Goal: Task Accomplishment & Management: Use online tool/utility

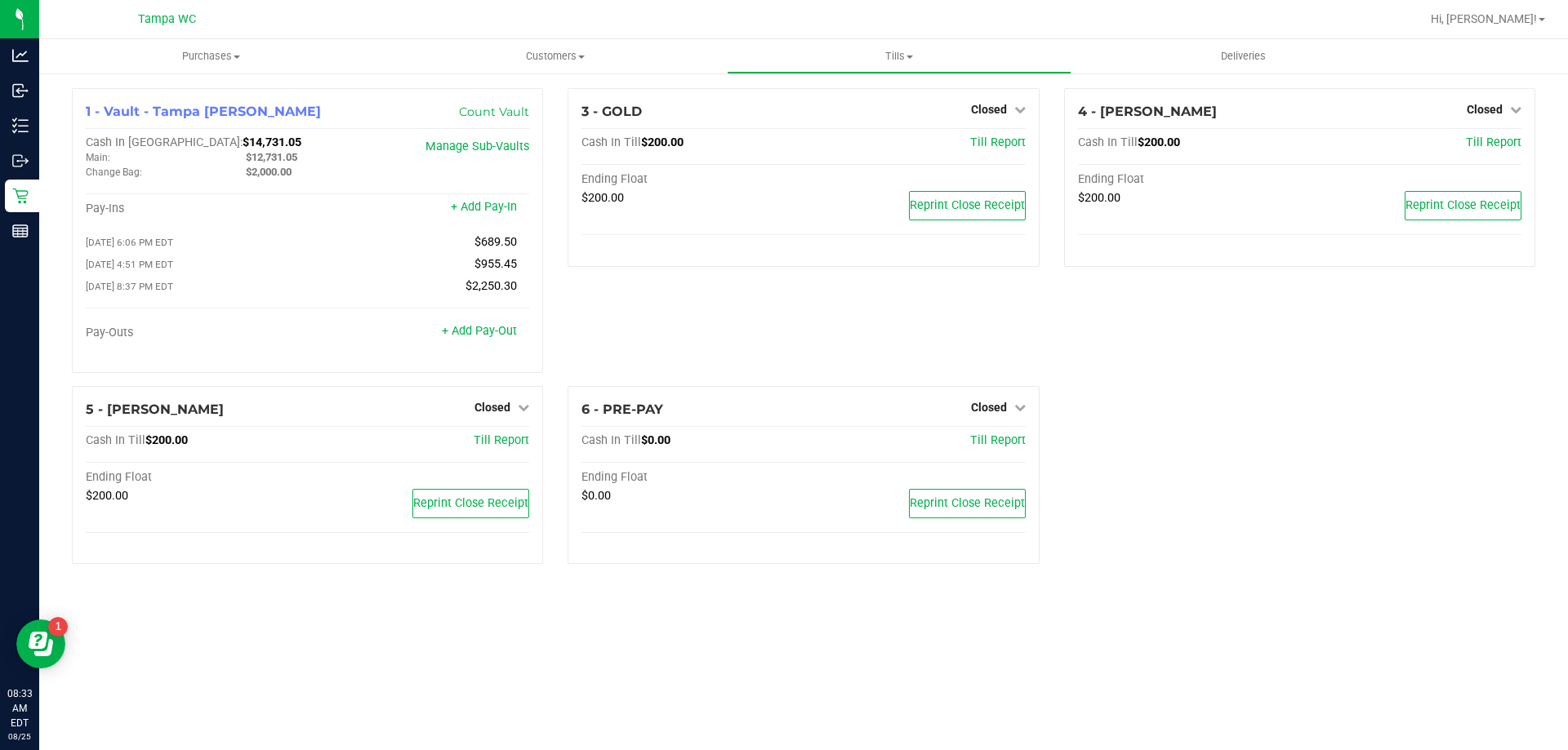
click at [1201, 404] on div "1 - Vault - [GEOGRAPHIC_DATA] [PERSON_NAME] Count Vault Cash In Vault: $14,731.…" at bounding box center [803, 332] width 1488 height 489
click at [1544, 17] on link "Hi, [PERSON_NAME]!" at bounding box center [1488, 19] width 127 height 17
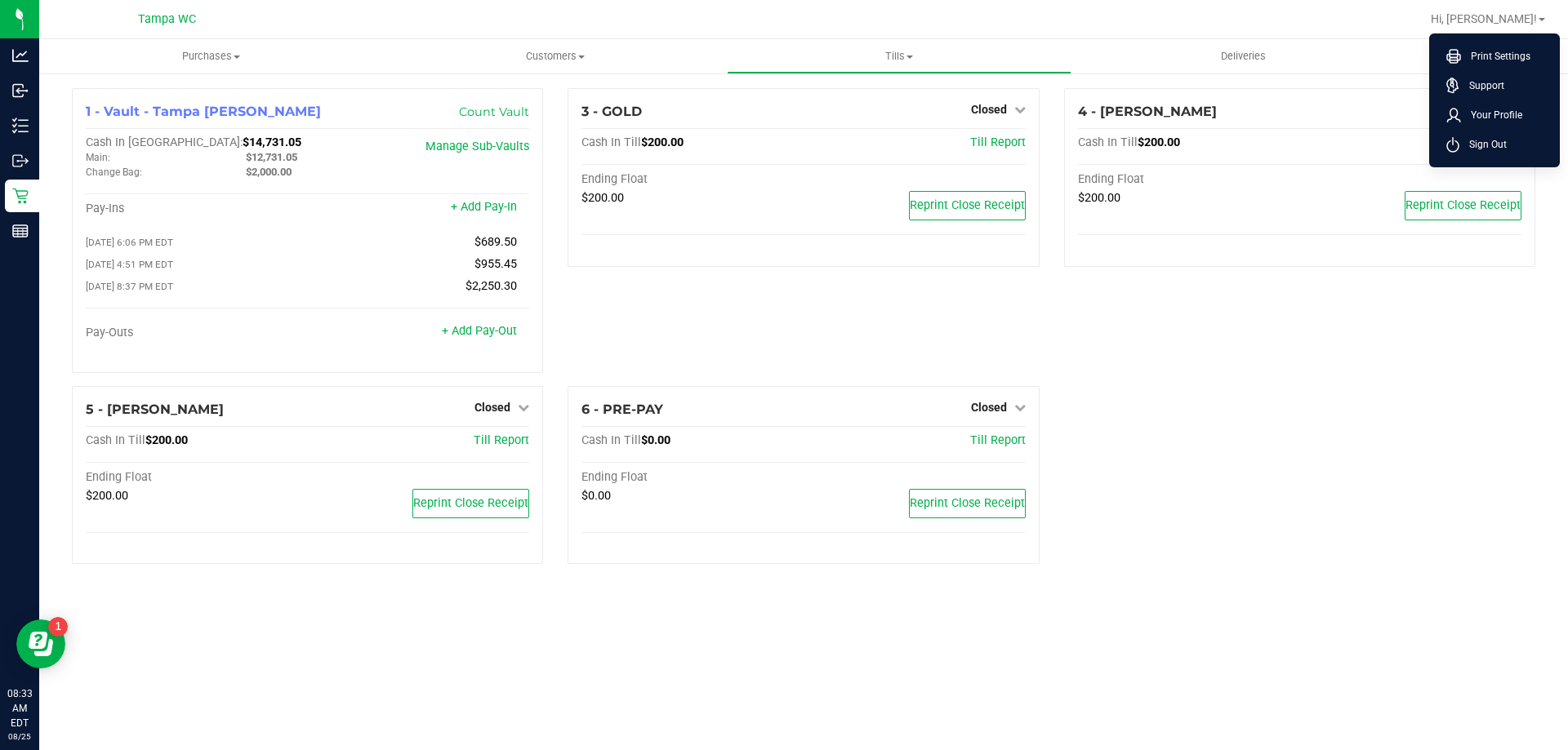
drag, startPoint x: 1264, startPoint y: 327, endPoint x: 616, endPoint y: 10, distance: 721.4
click at [1261, 325] on div "4 - DAVID-BISBAL Closed Open Till Cash In Till $200.00 Till Report Ending Float…" at bounding box center [1300, 236] width 496 height 298
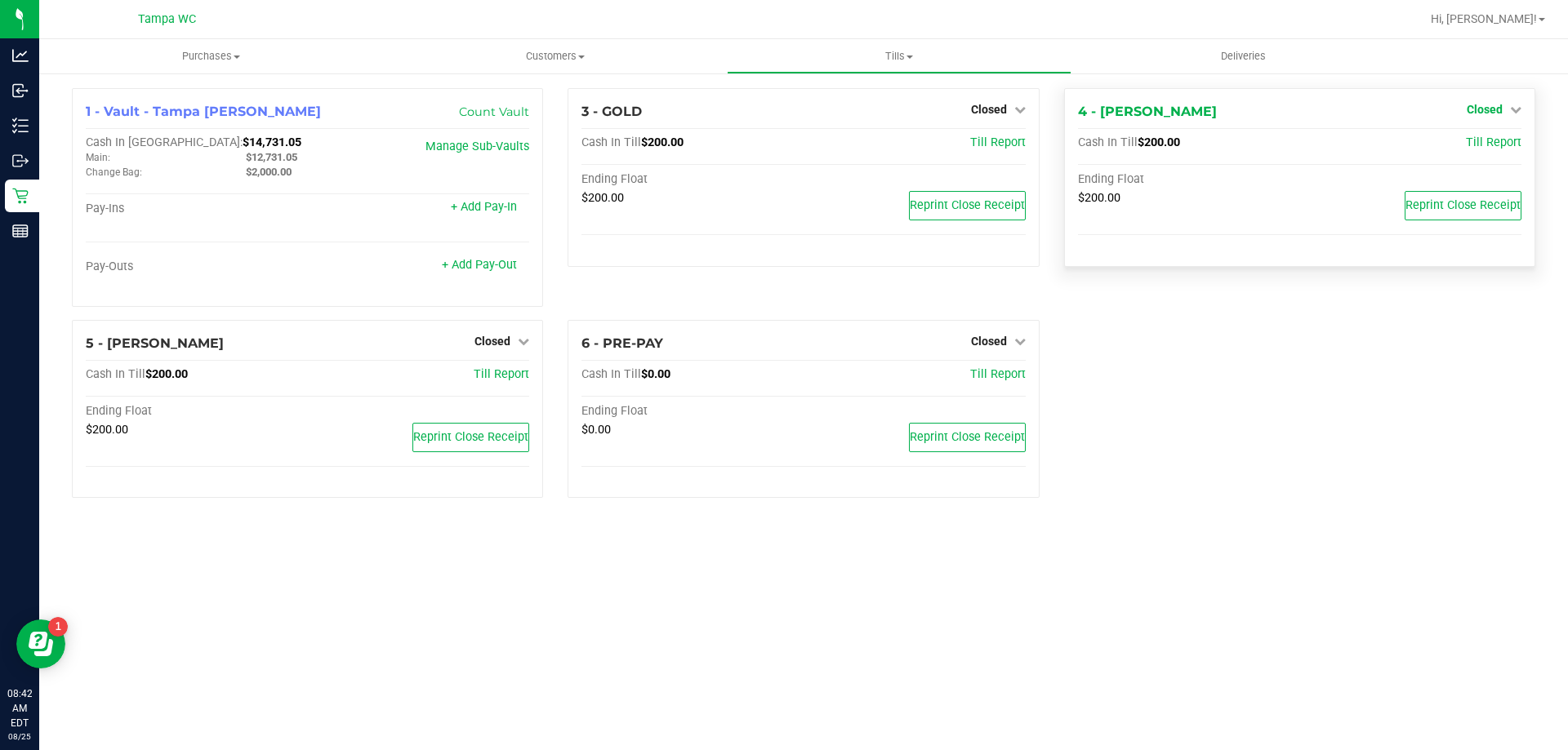
click at [1504, 108] on link "Closed" at bounding box center [1494, 110] width 55 height 13
click at [1468, 144] on link "Open Till" at bounding box center [1484, 144] width 43 height 13
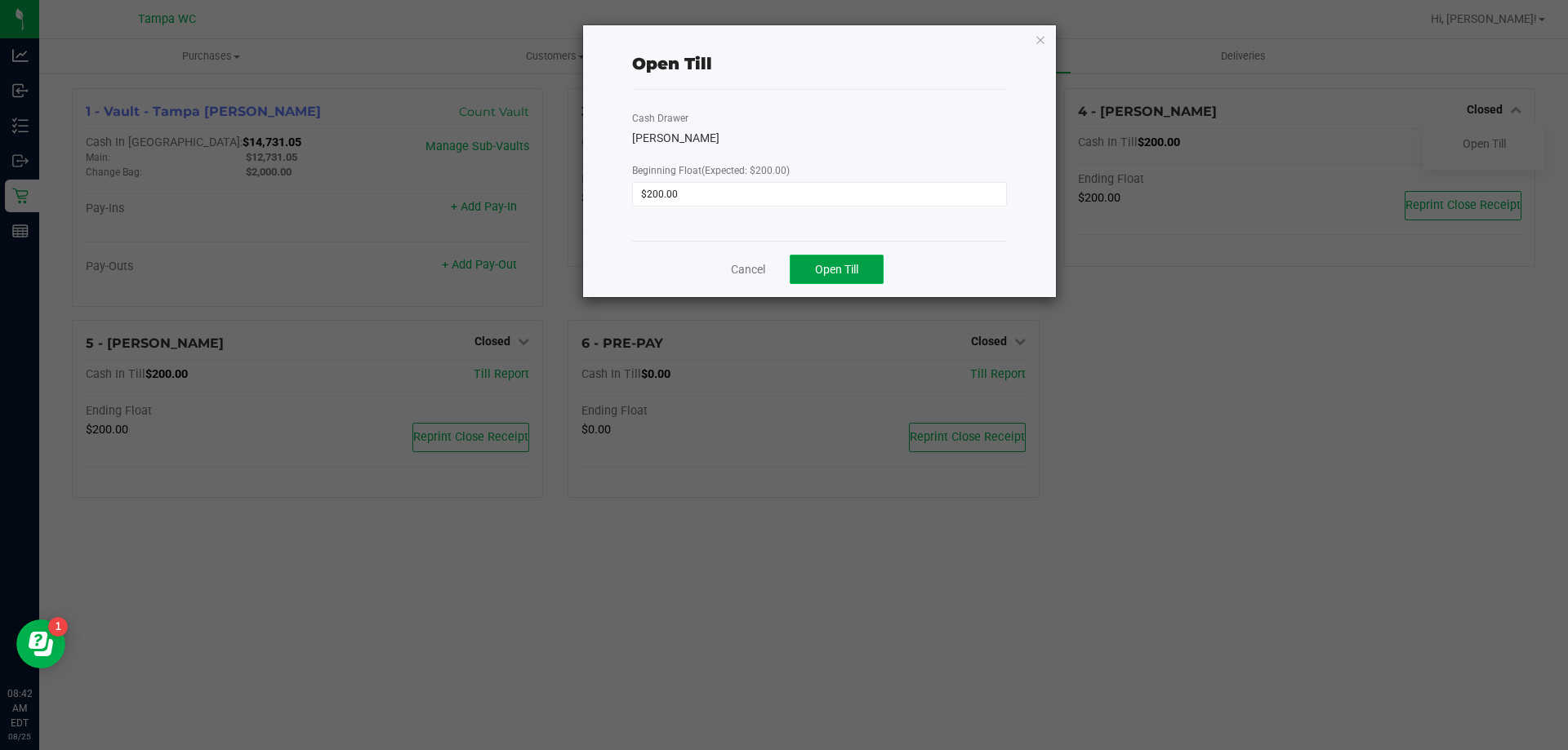
click at [821, 260] on button "Open Till" at bounding box center [836, 269] width 94 height 29
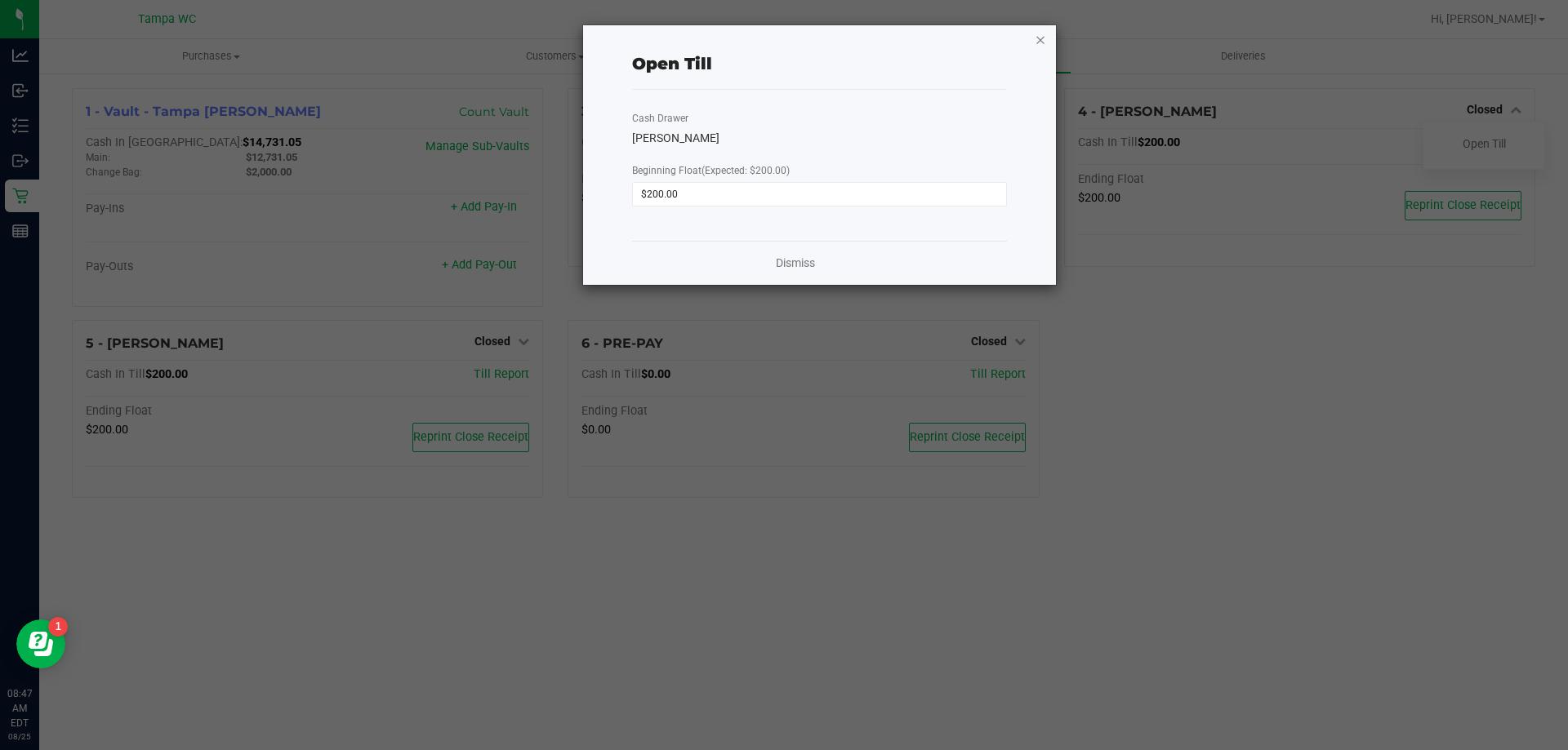
click at [1041, 45] on icon "button" at bounding box center [1041, 39] width 12 height 19
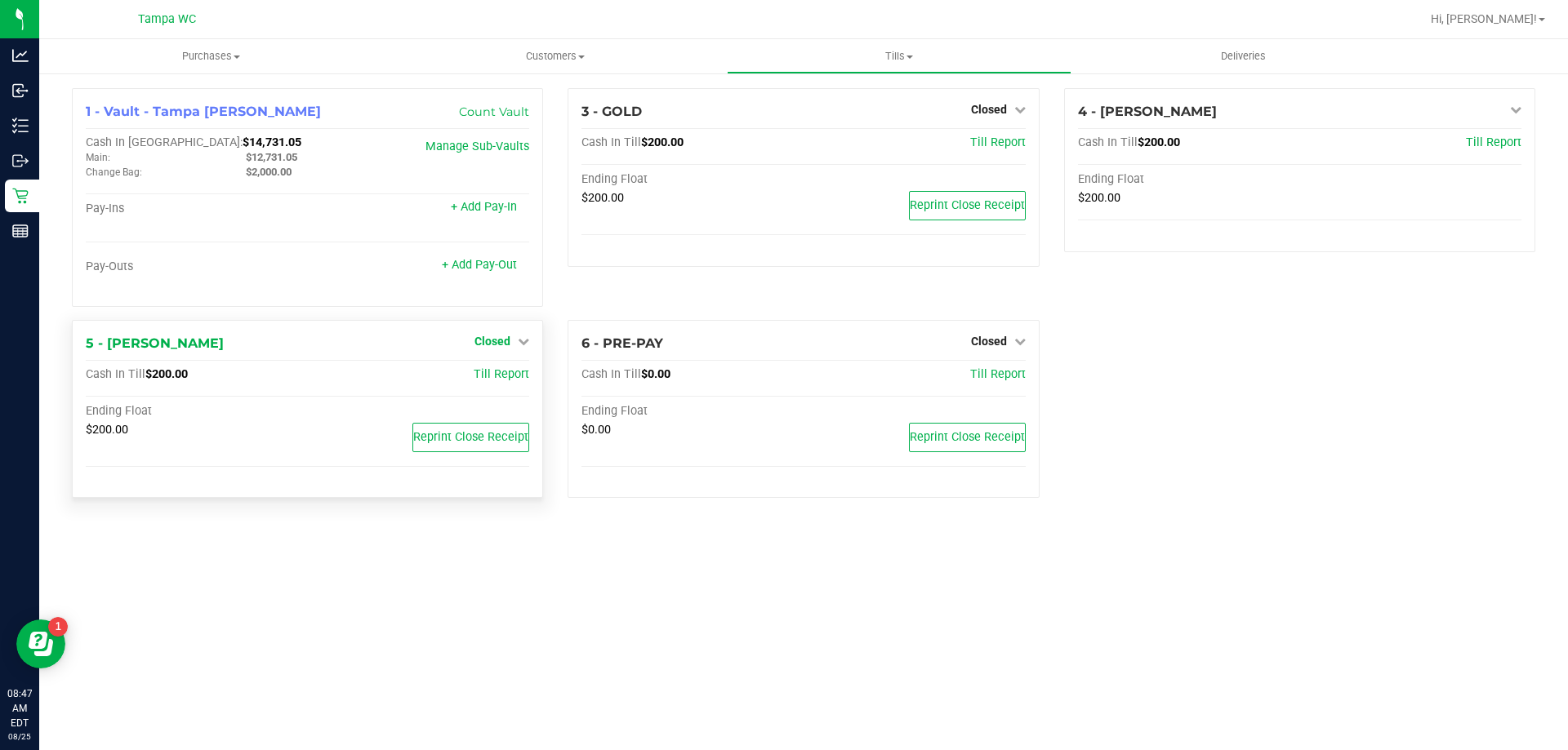
click at [494, 347] on span "Closed" at bounding box center [492, 341] width 36 height 13
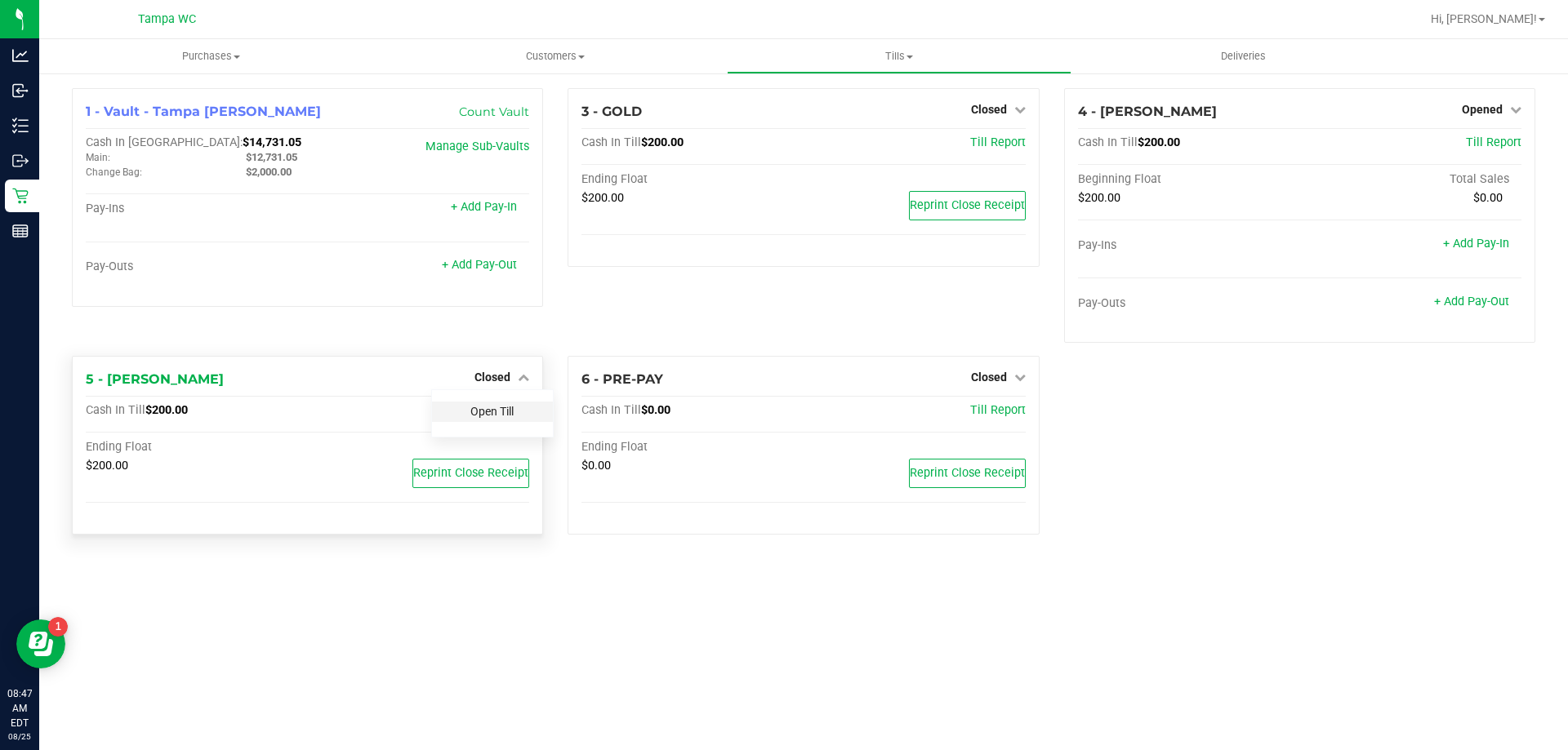
click at [501, 417] on link "Open Till" at bounding box center [492, 412] width 43 height 13
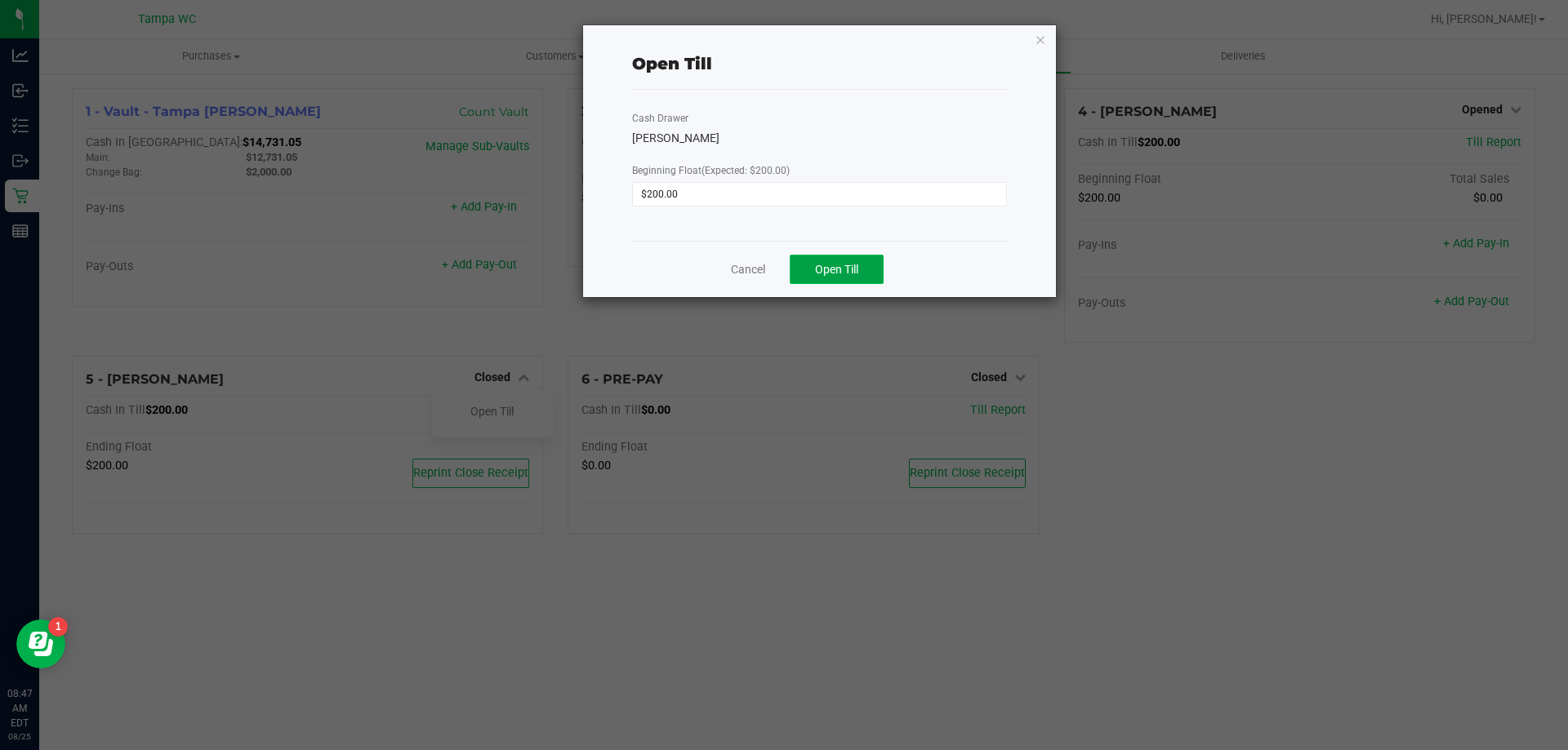
click at [833, 264] on span "Open Till" at bounding box center [836, 270] width 43 height 13
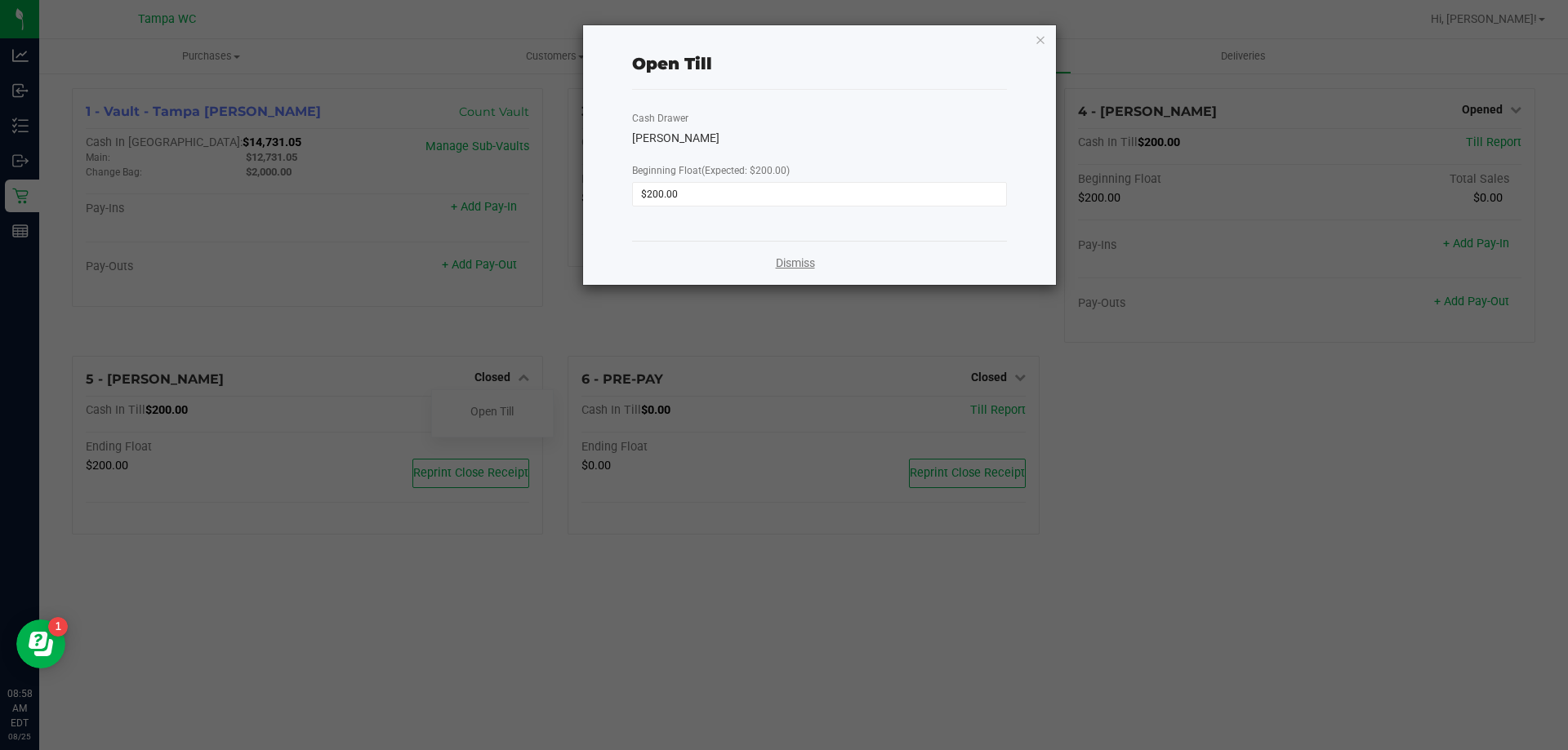
click at [808, 268] on link "Dismiss" at bounding box center [796, 263] width 40 height 17
